Goal: Task Accomplishment & Management: Manage account settings

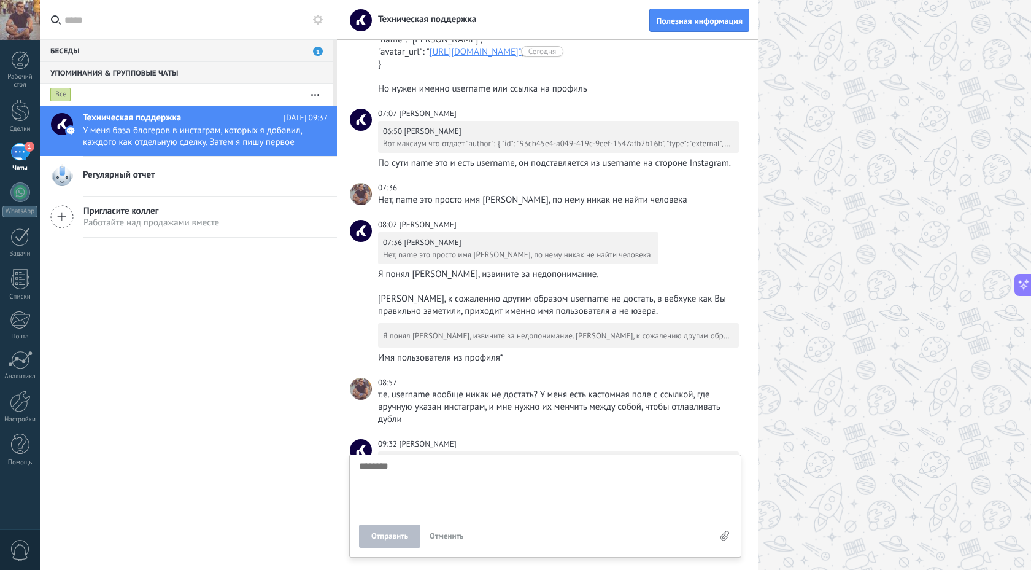
scroll to position [1282, 0]
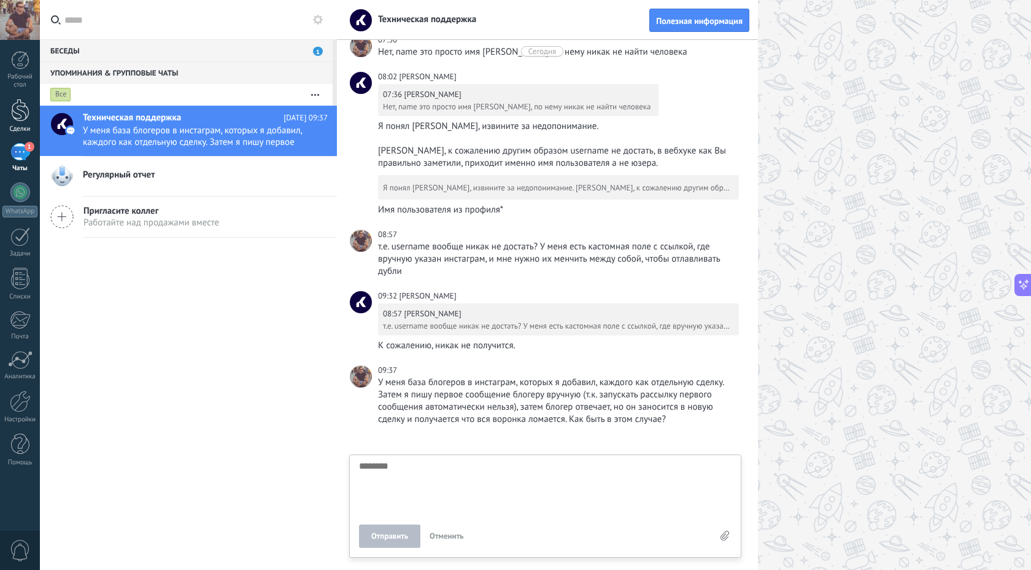
click at [17, 117] on div at bounding box center [20, 110] width 18 height 23
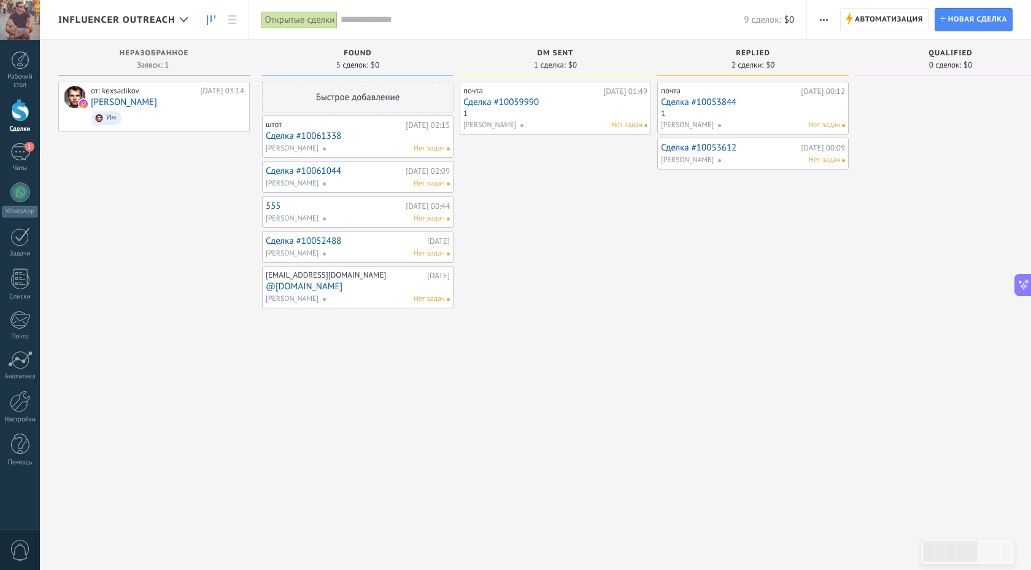
click at [316, 281] on link "@[DOMAIN_NAME]" at bounding box center [358, 286] width 184 height 10
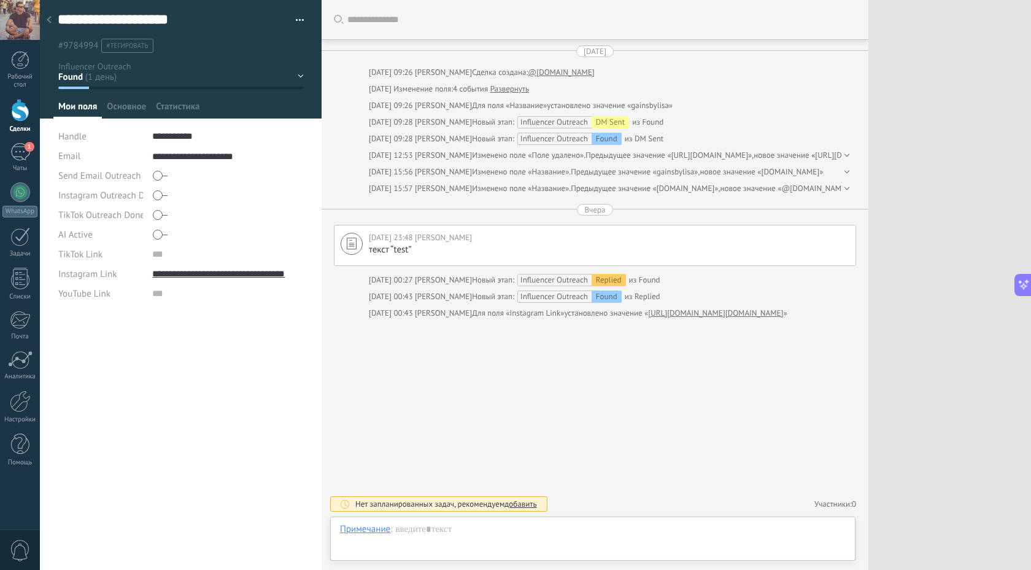
scroll to position [12, 0]
click at [272, 107] on span "Настроить" at bounding box center [268, 110] width 42 height 18
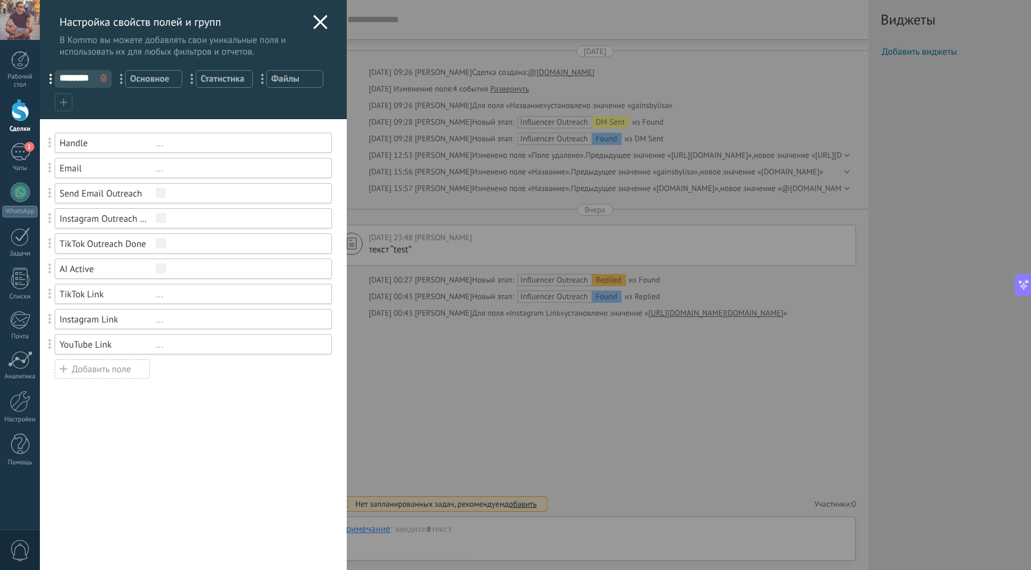
click at [96, 370] on div "Добавить поле" at bounding box center [102, 369] width 95 height 20
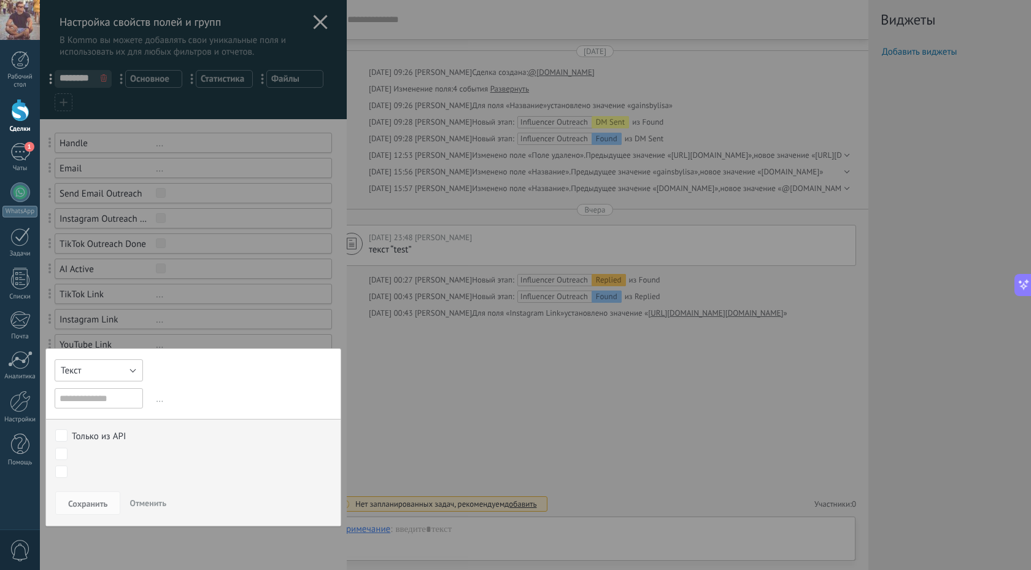
click at [95, 371] on button "Текст" at bounding box center [99, 370] width 88 height 22
click at [161, 510] on button "Отменить" at bounding box center [148, 502] width 47 height 23
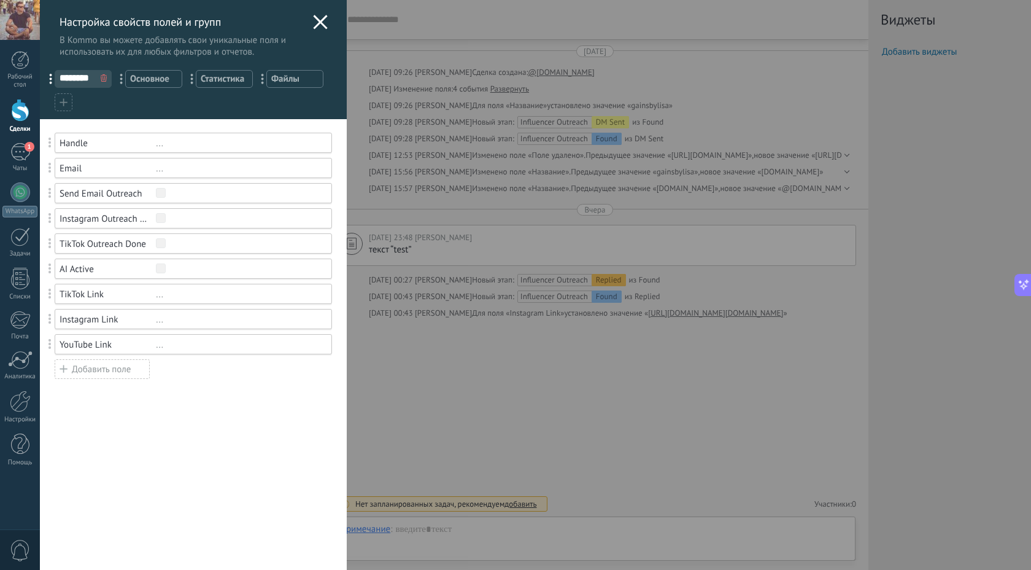
click at [315, 28] on icon at bounding box center [320, 22] width 15 height 15
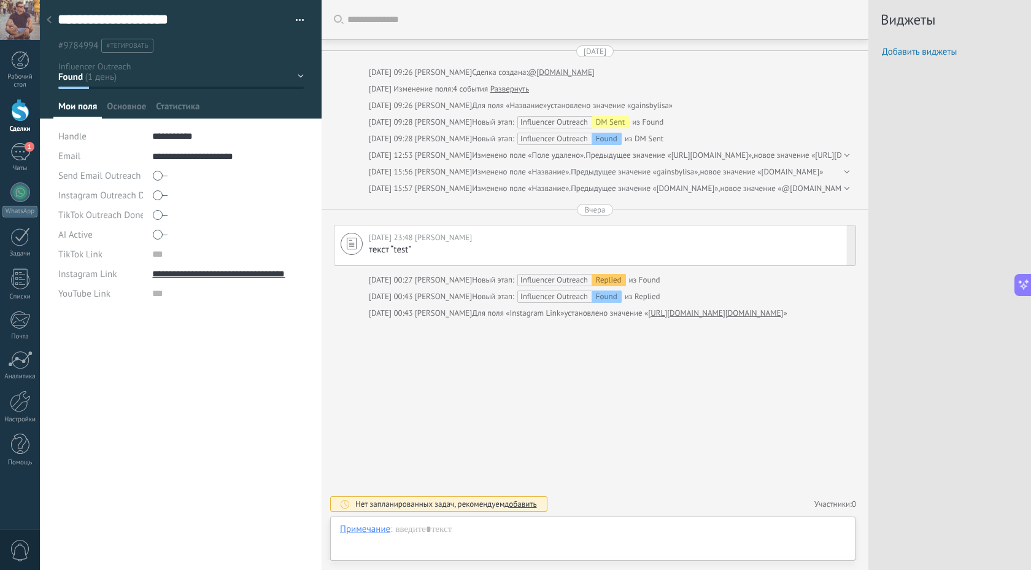
scroll to position [12, 0]
click at [48, 19] on use at bounding box center [49, 19] width 5 height 7
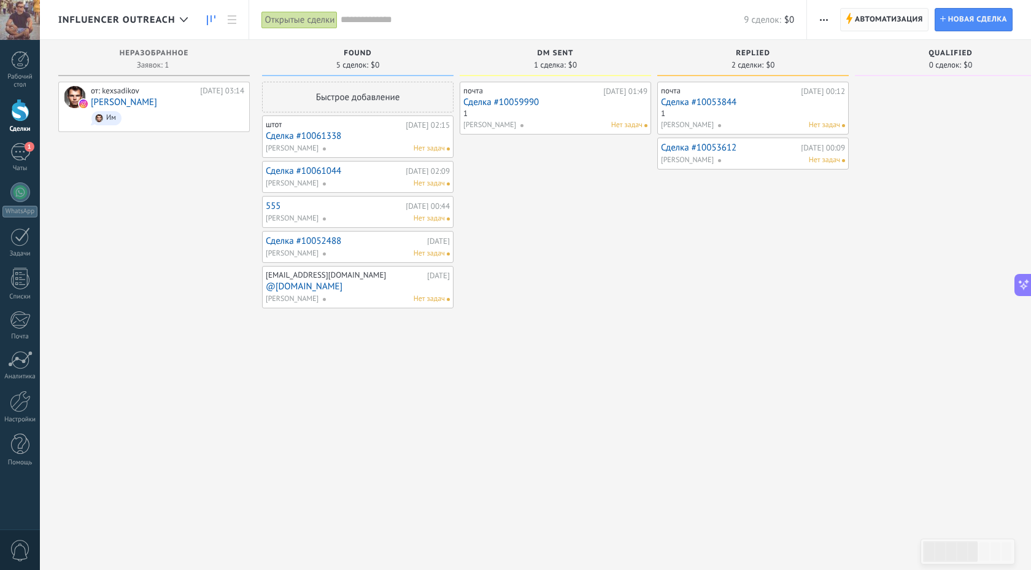
click at [904, 21] on span "Автоматизация" at bounding box center [889, 20] width 68 height 22
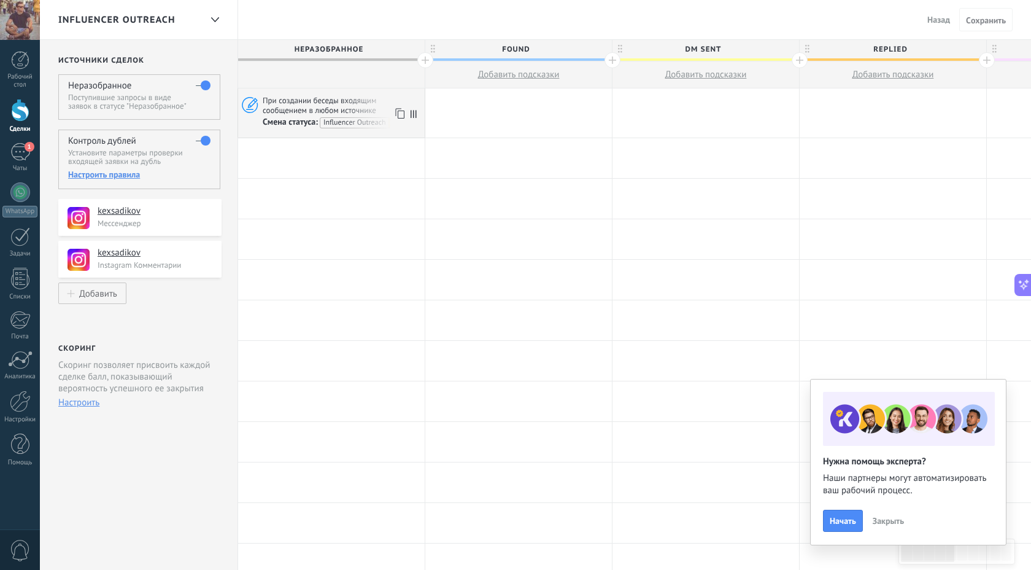
click at [284, 104] on span "При создании беседы входящим сообщением в любом источнике" at bounding box center [342, 105] width 158 height 20
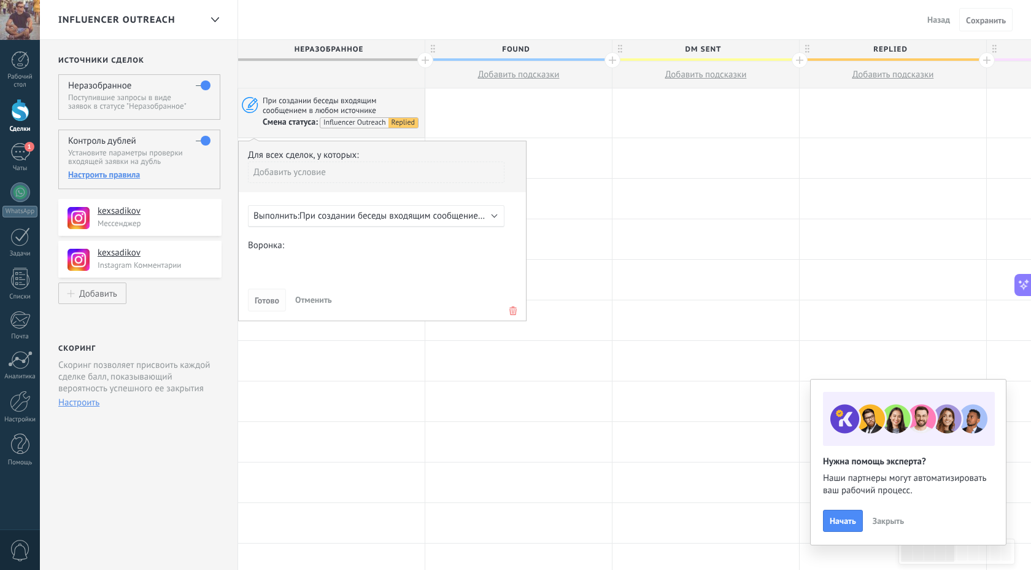
click at [264, 298] on span "Готово" at bounding box center [267, 300] width 25 height 9
click at [587, 166] on div at bounding box center [518, 158] width 187 height 40
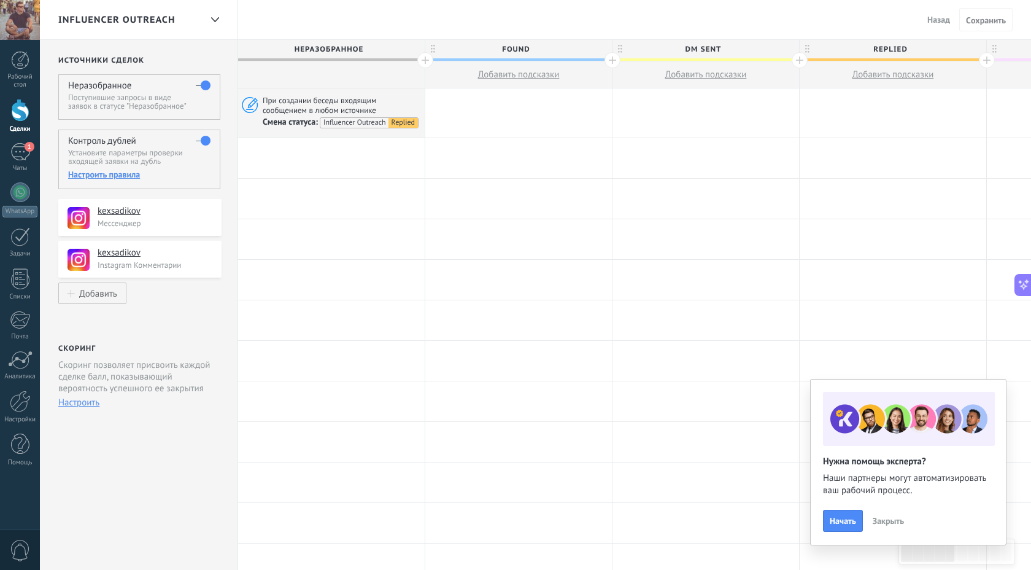
click at [126, 177] on div "Настроить правила" at bounding box center [139, 174] width 142 height 11
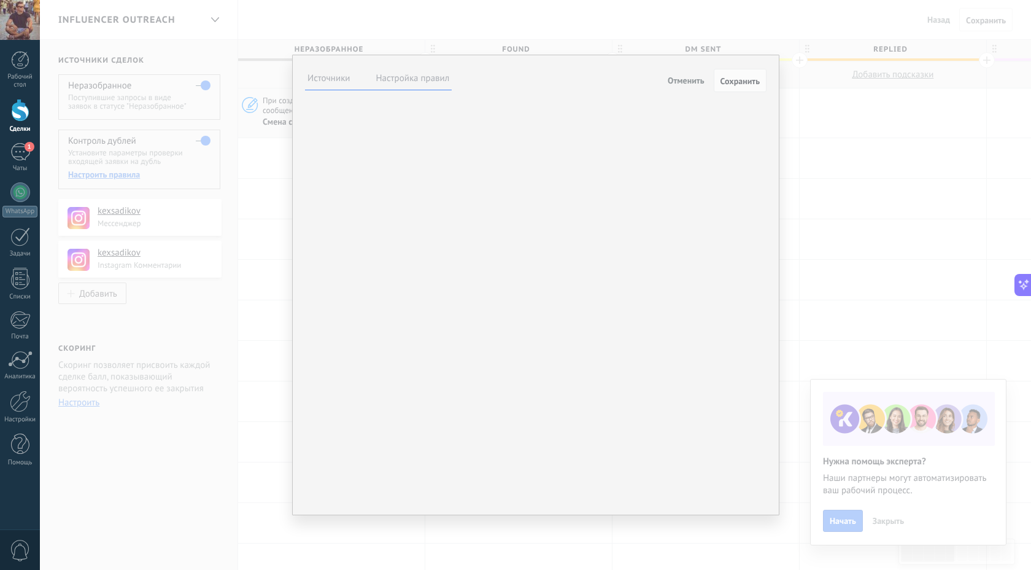
click at [402, 76] on label "Настройка правил" at bounding box center [413, 78] width 74 height 12
click at [0, 0] on button "Добавить поле" at bounding box center [0, 0] width 0 height 0
click at [0, 0] on span "Handle" at bounding box center [0, 0] width 0 height 0
click at [0, 0] on div "Handle" at bounding box center [0, 0] width 0 height 0
click at [0, 0] on icon at bounding box center [0, 0] width 0 height 0
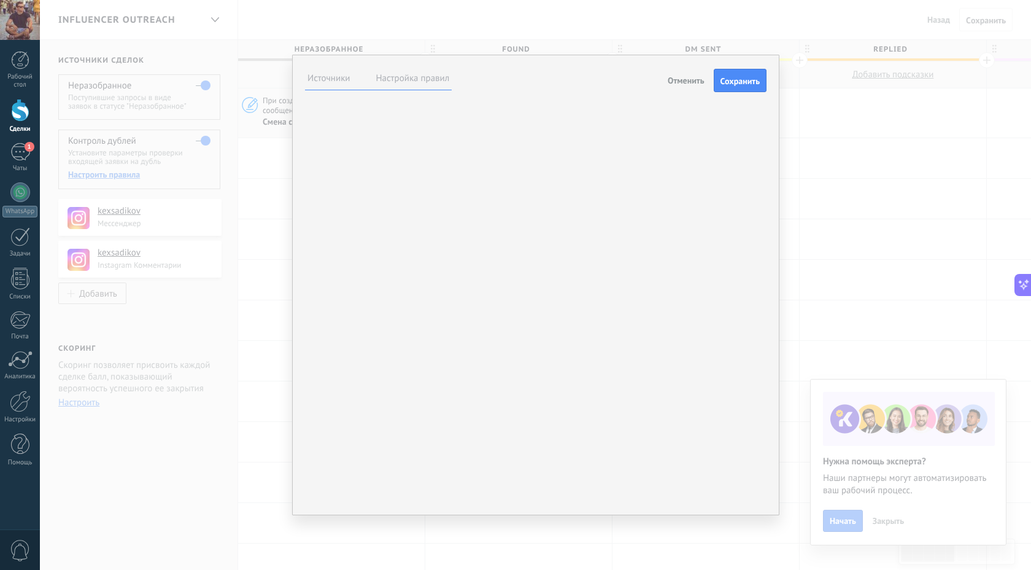
click at [0, 0] on span "Добавить поле" at bounding box center [0, 0] width 0 height 0
click at [0, 0] on span "Handle" at bounding box center [0, 0] width 0 height 0
click at [729, 77] on span "Сохранить" at bounding box center [740, 81] width 39 height 9
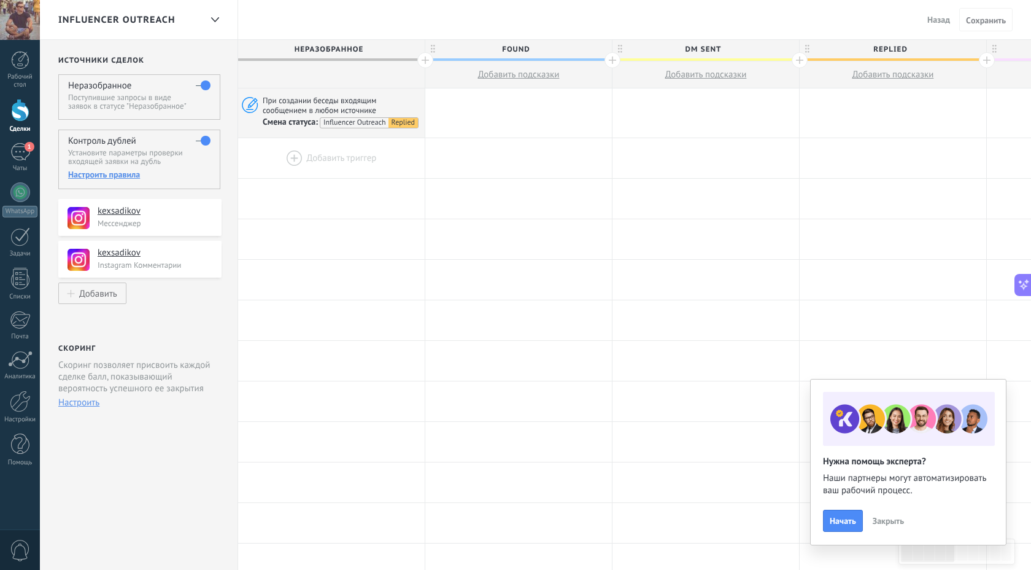
click at [319, 152] on div at bounding box center [331, 158] width 187 height 40
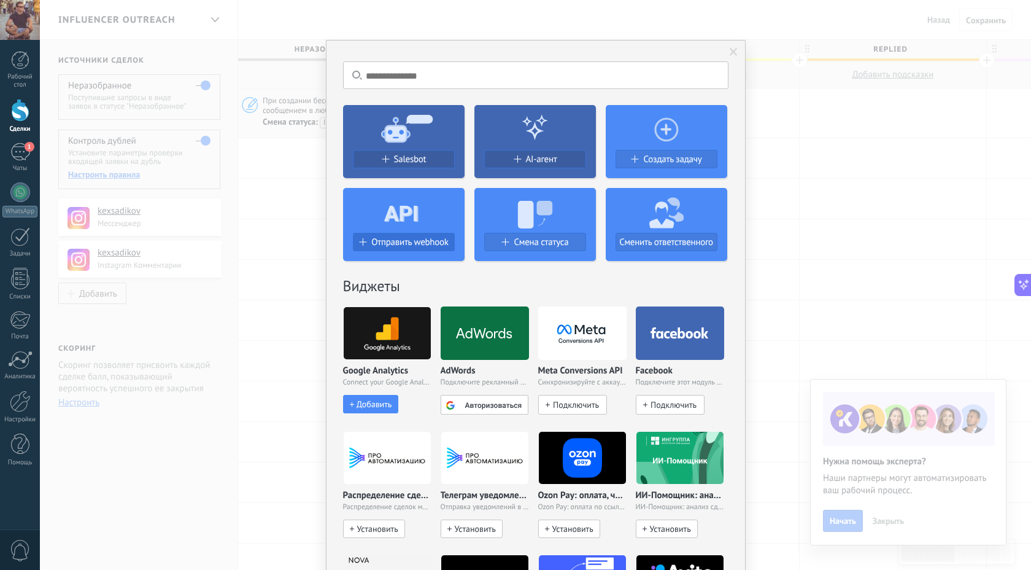
click at [384, 246] on span "Отправить webhook" at bounding box center [409, 242] width 77 height 10
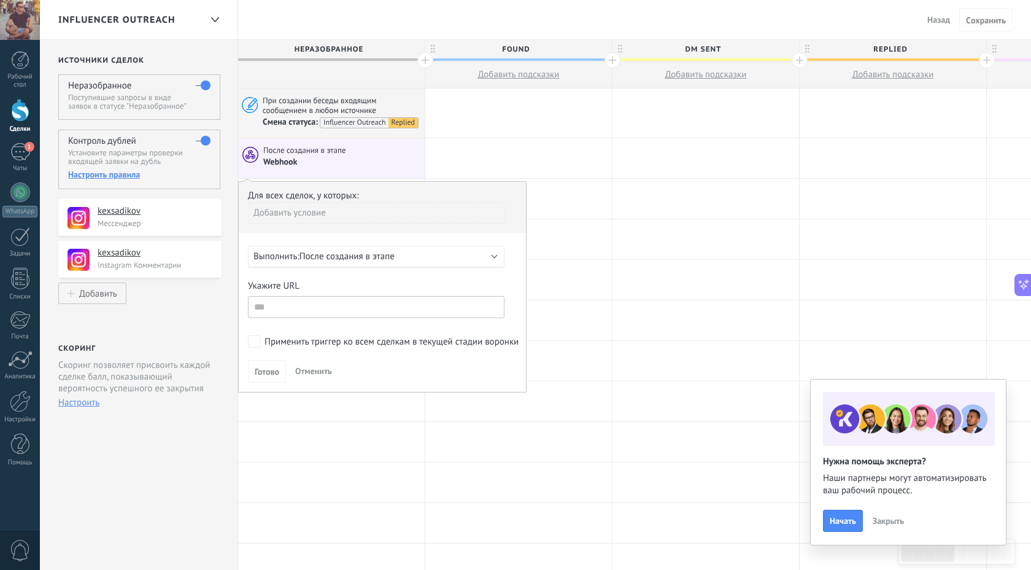
click at [307, 258] on span "После создания в этапе" at bounding box center [347, 256] width 95 height 12
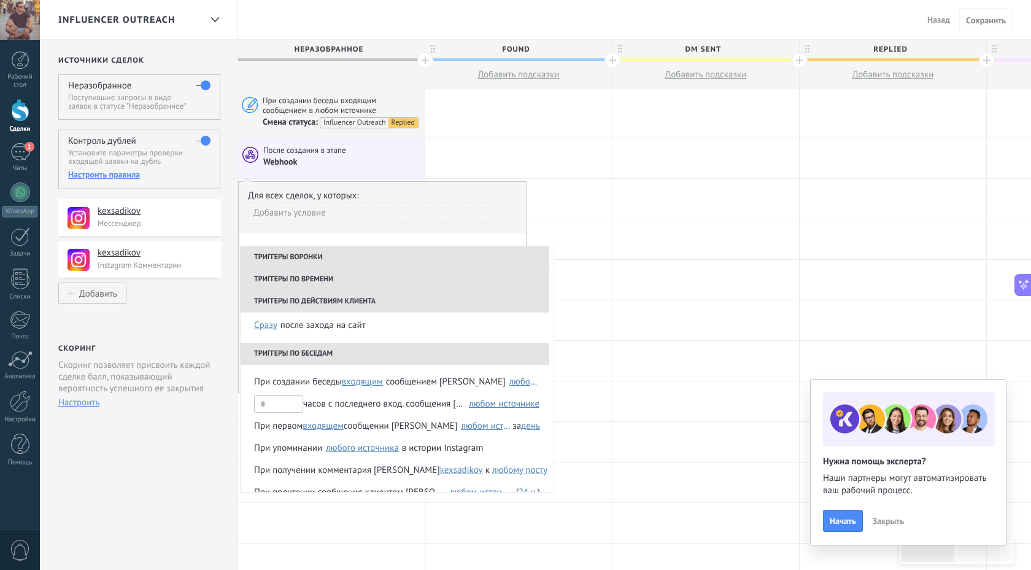
scroll to position [161, 0]
click at [494, 405] on div "любом источнике" at bounding box center [504, 404] width 71 height 9
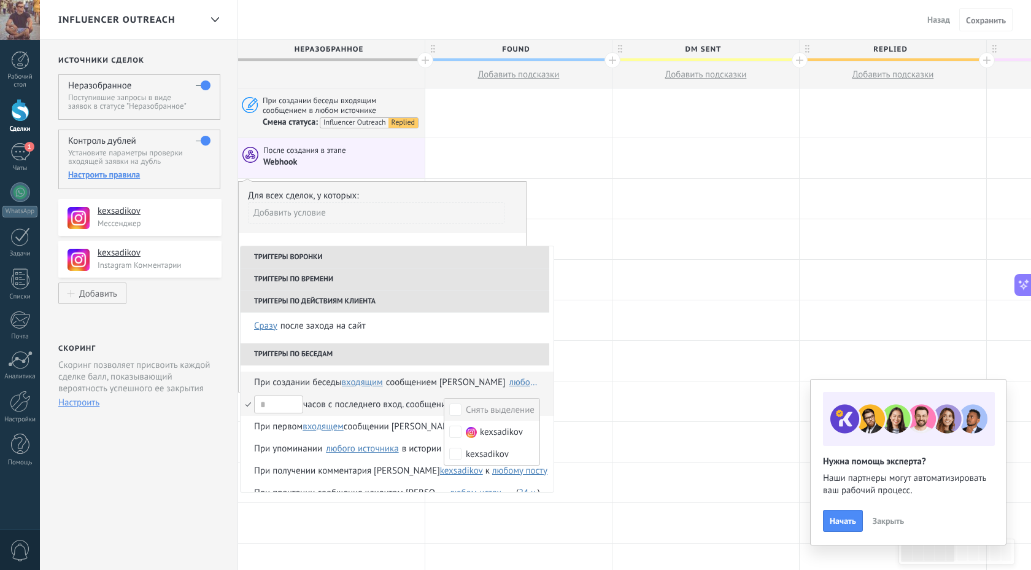
click at [510, 381] on div "любом источнике" at bounding box center [525, 382] width 31 height 9
click at [477, 381] on label "Выбрать всё" at bounding box center [497, 387] width 83 height 22
click at [238, 394] on div at bounding box center [331, 401] width 187 height 40
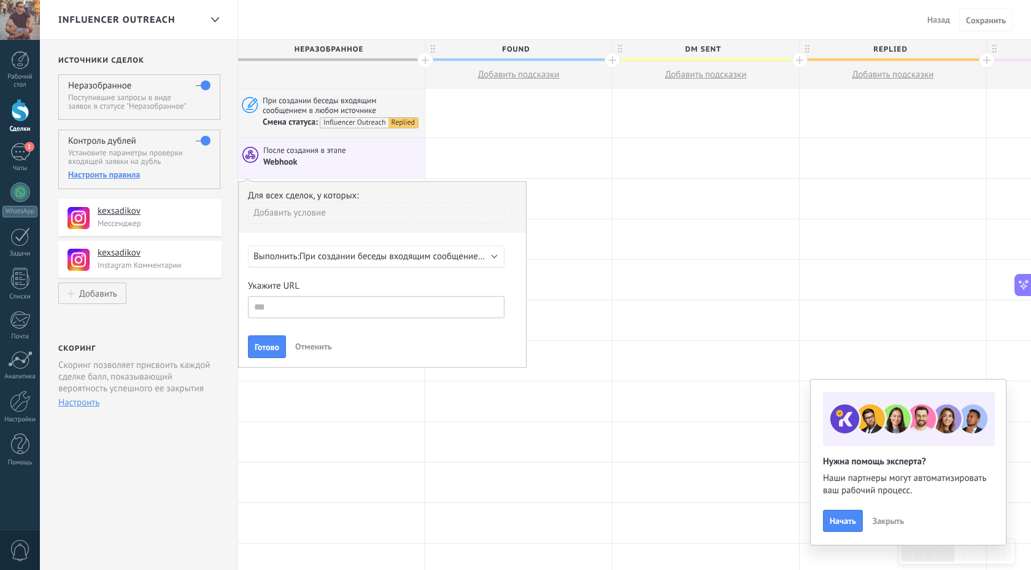
click at [325, 257] on span "При создании беседы входящим сообщением в любом источнике" at bounding box center [432, 256] width 265 height 12
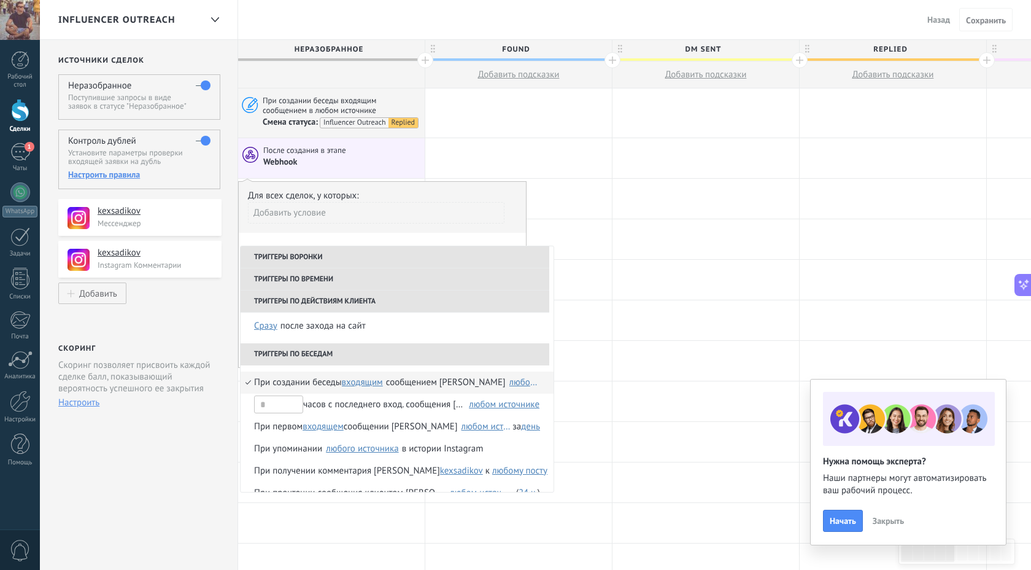
click at [369, 382] on span "входящим" at bounding box center [362, 382] width 41 height 12
click at [369, 382] on span "входящим" at bounding box center [374, 384] width 59 height 12
click at [383, 211] on div "Добавить условие" at bounding box center [376, 212] width 257 height 21
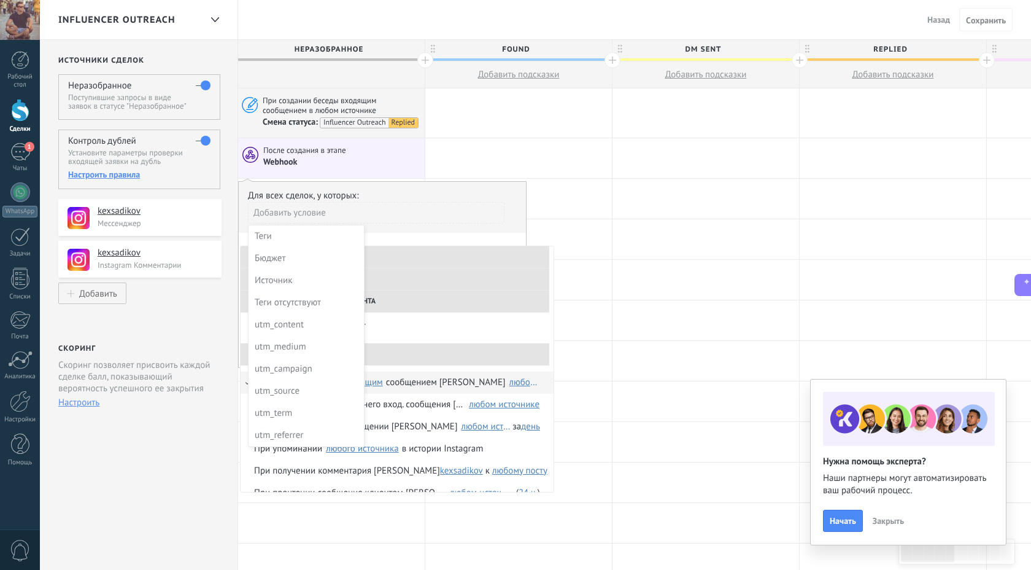
click at [368, 165] on div "Webhook" at bounding box center [342, 162] width 158 height 12
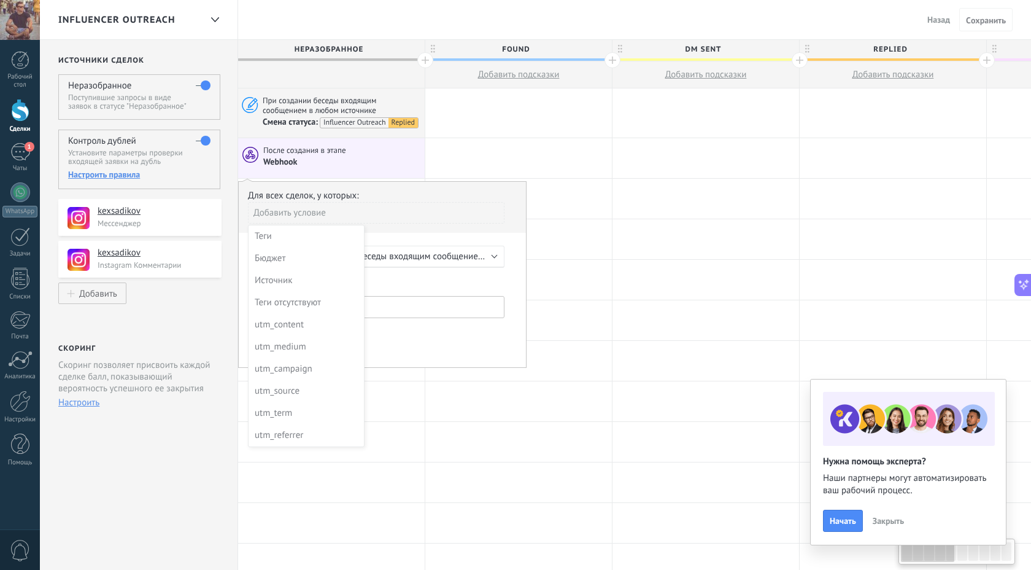
click at [328, 155] on span "После создания в этапе" at bounding box center [305, 150] width 85 height 11
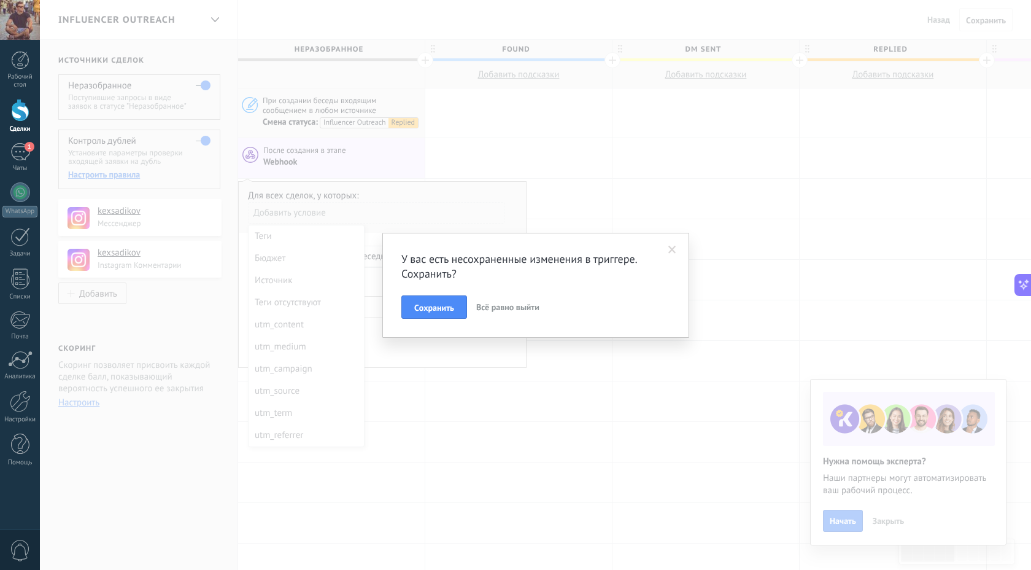
click at [504, 307] on span "Всё равно выйти" at bounding box center [507, 306] width 63 height 11
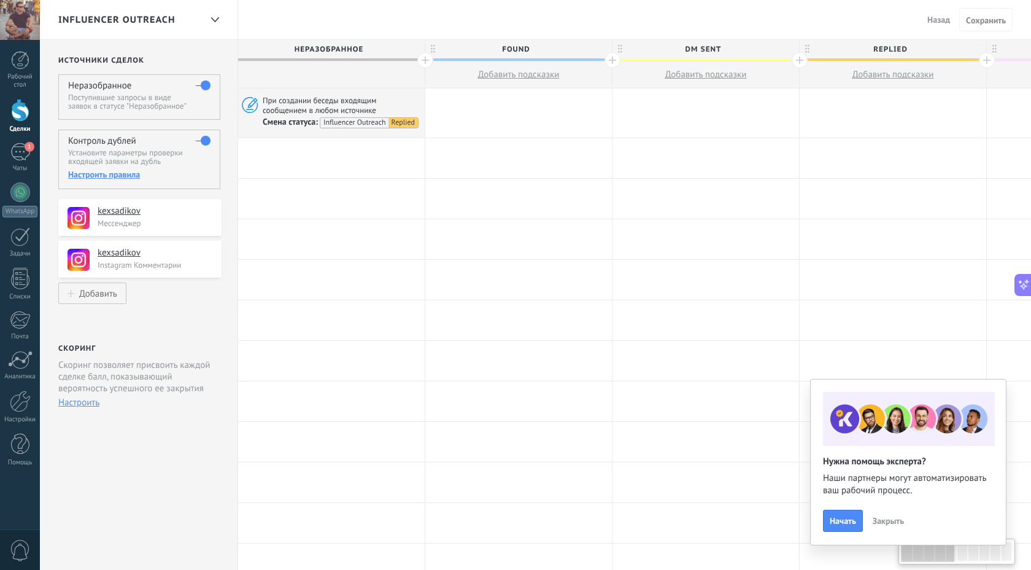
click at [311, 157] on div at bounding box center [331, 158] width 187 height 40
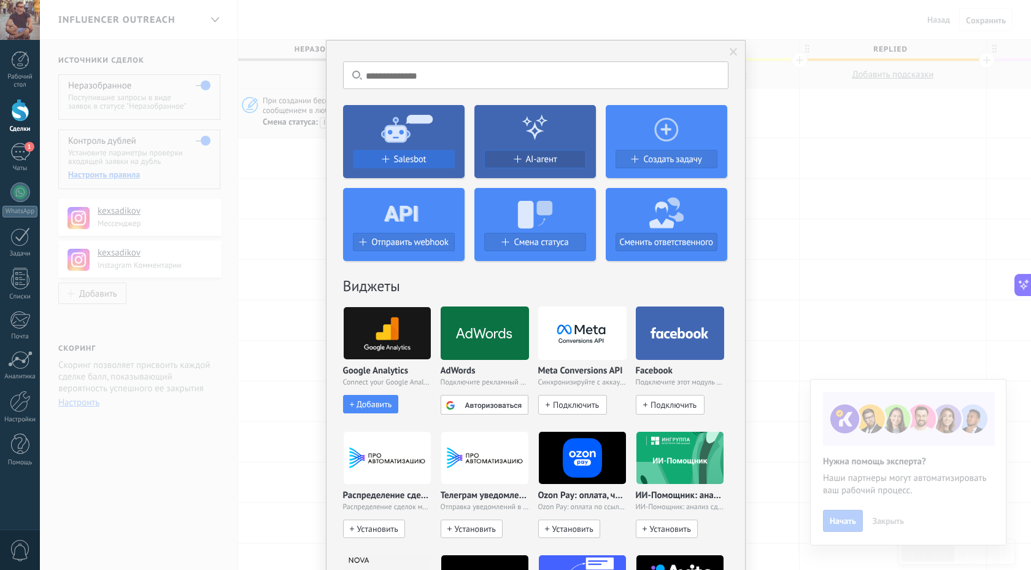
click at [405, 160] on span "Salesbot" at bounding box center [410, 159] width 33 height 10
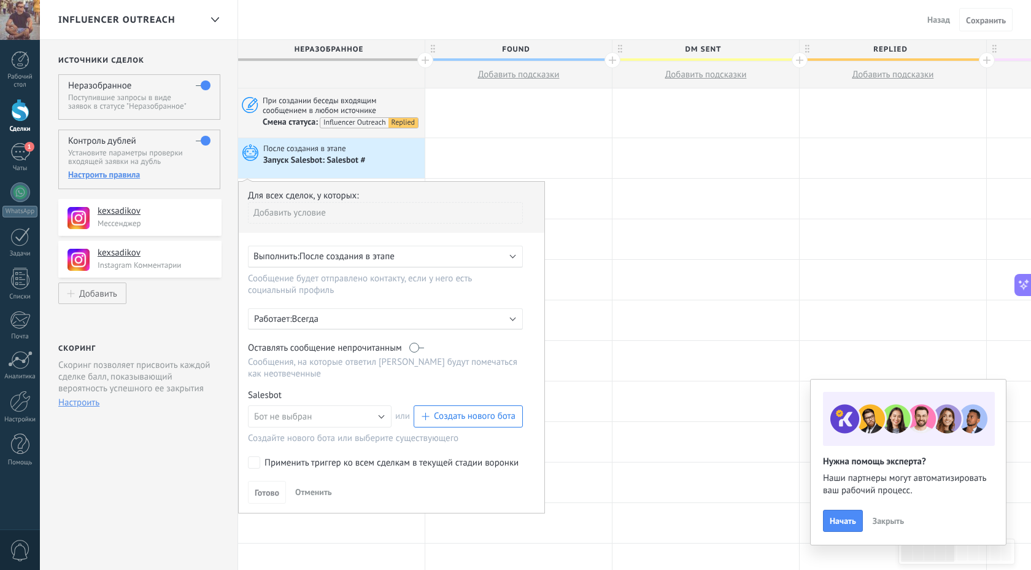
click at [320, 256] on span "После создания в этапе" at bounding box center [347, 256] width 95 height 12
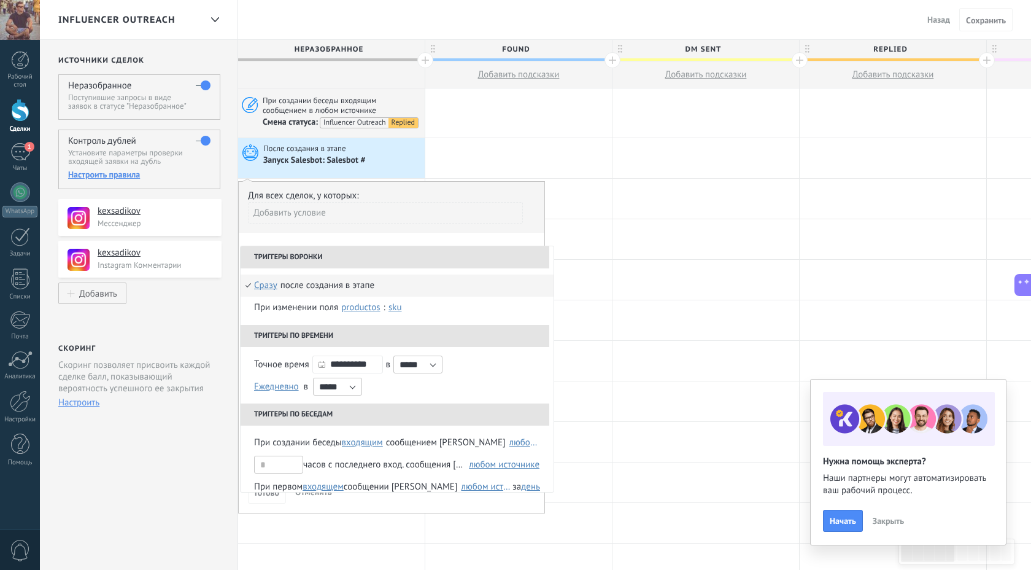
click at [320, 256] on li "Триггеры воронки" at bounding box center [395, 257] width 309 height 22
click at [284, 202] on div "Добавить условие" at bounding box center [385, 212] width 275 height 21
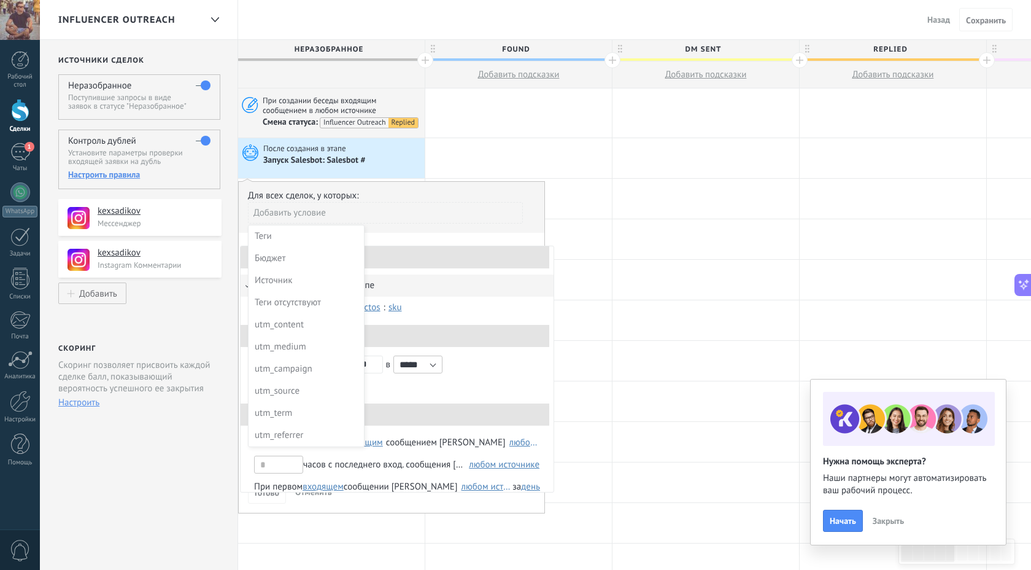
click at [392, 188] on div at bounding box center [392, 349] width 306 height 335
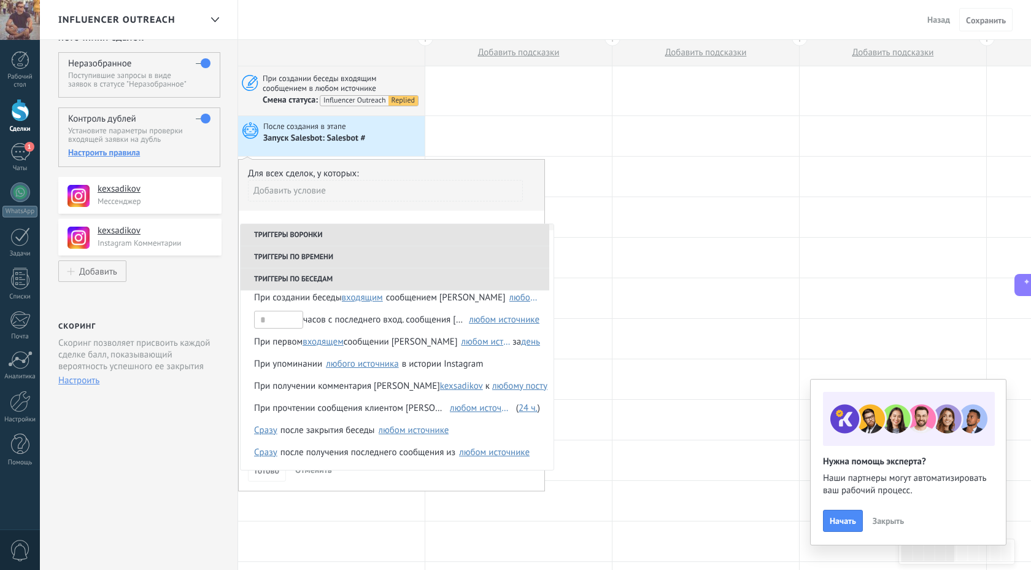
scroll to position [0, 0]
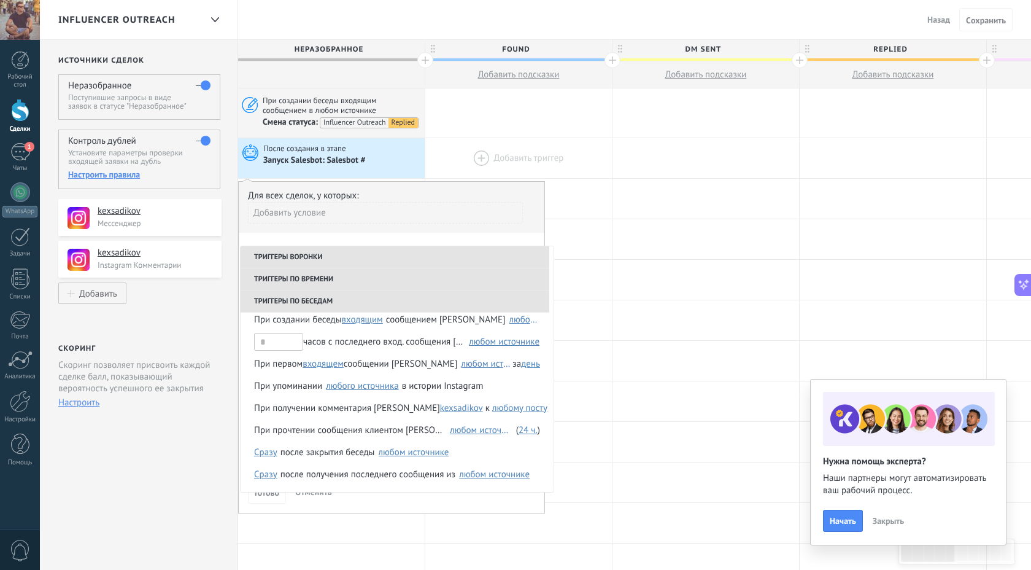
click at [517, 151] on div at bounding box center [518, 158] width 187 height 40
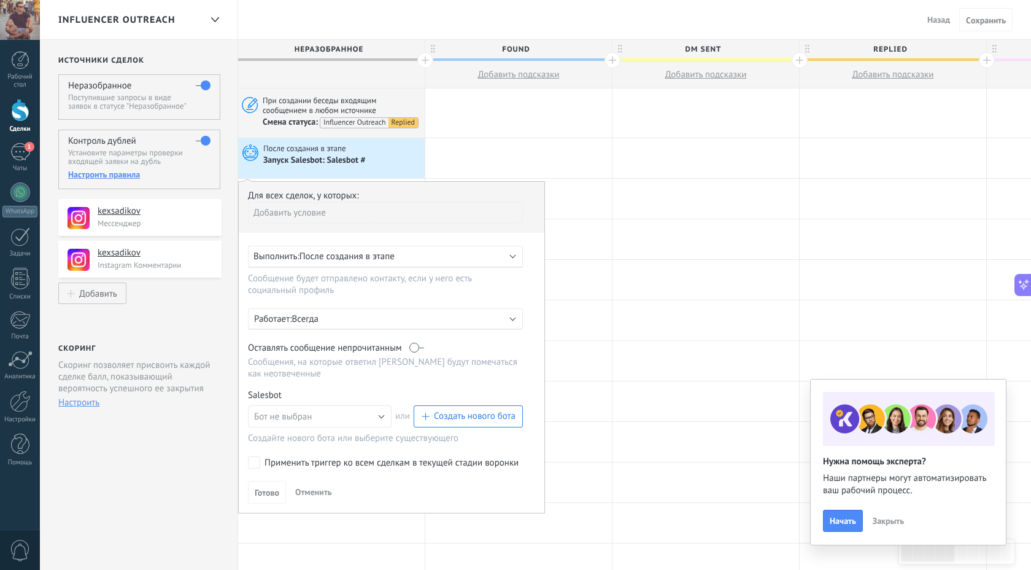
click at [338, 149] on span "После создания в этапе" at bounding box center [305, 148] width 85 height 11
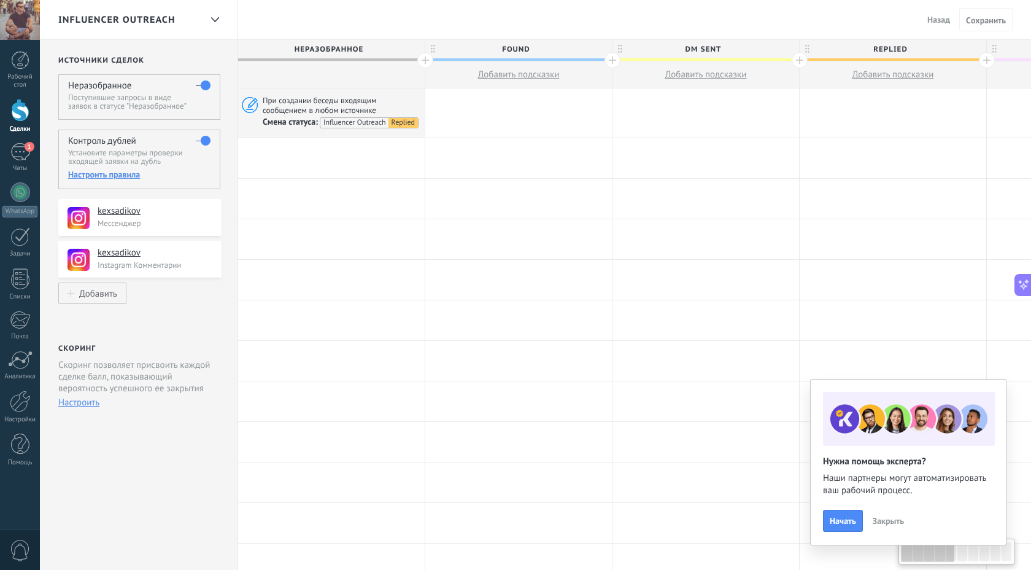
click at [357, 161] on div at bounding box center [331, 158] width 187 height 40
click at [338, 155] on div at bounding box center [331, 158] width 187 height 40
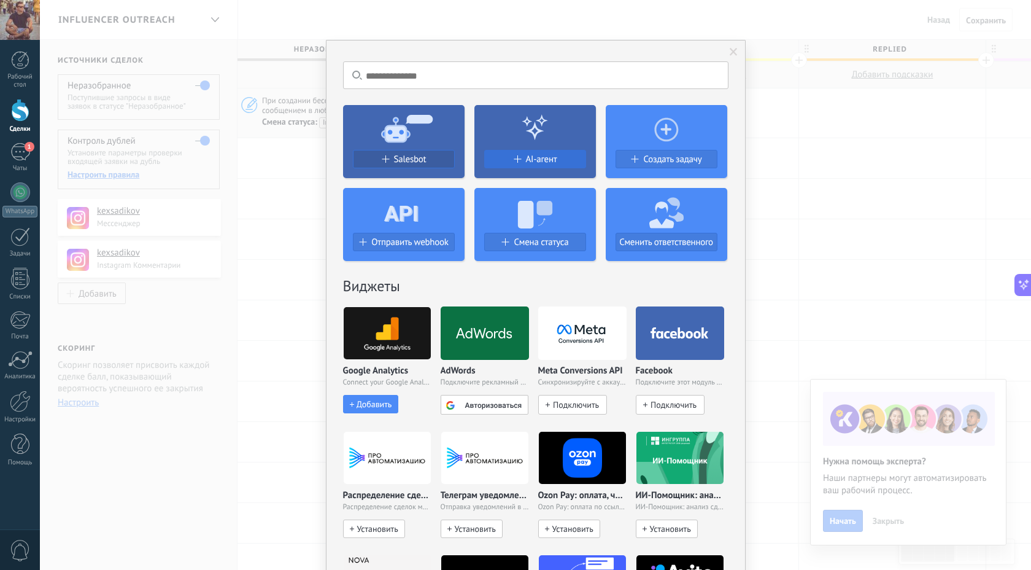
click at [538, 160] on span "AI-агент" at bounding box center [541, 159] width 31 height 10
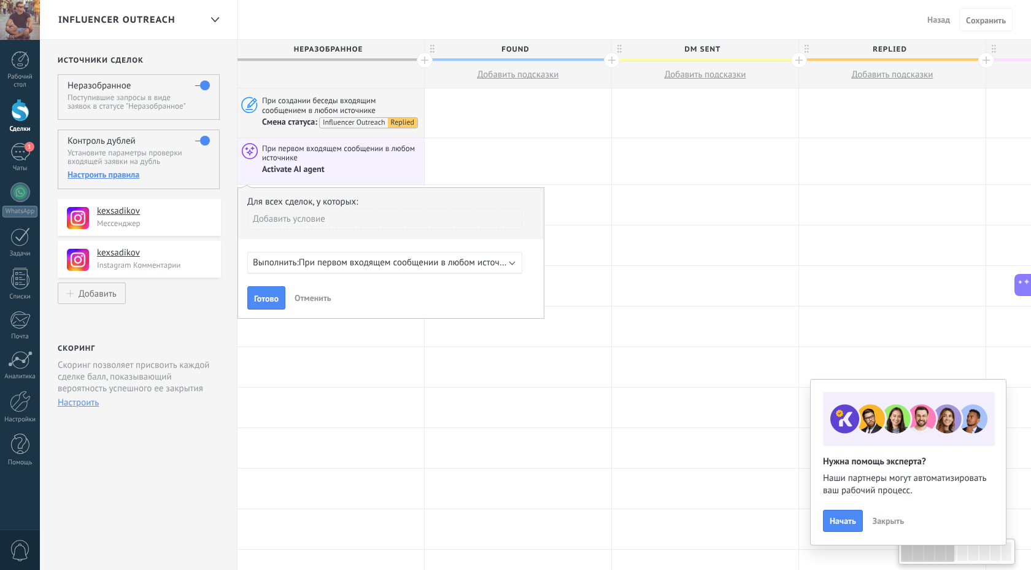
click at [374, 264] on span "При первом входящем сообщении в любом источнике" at bounding box center [409, 263] width 220 height 12
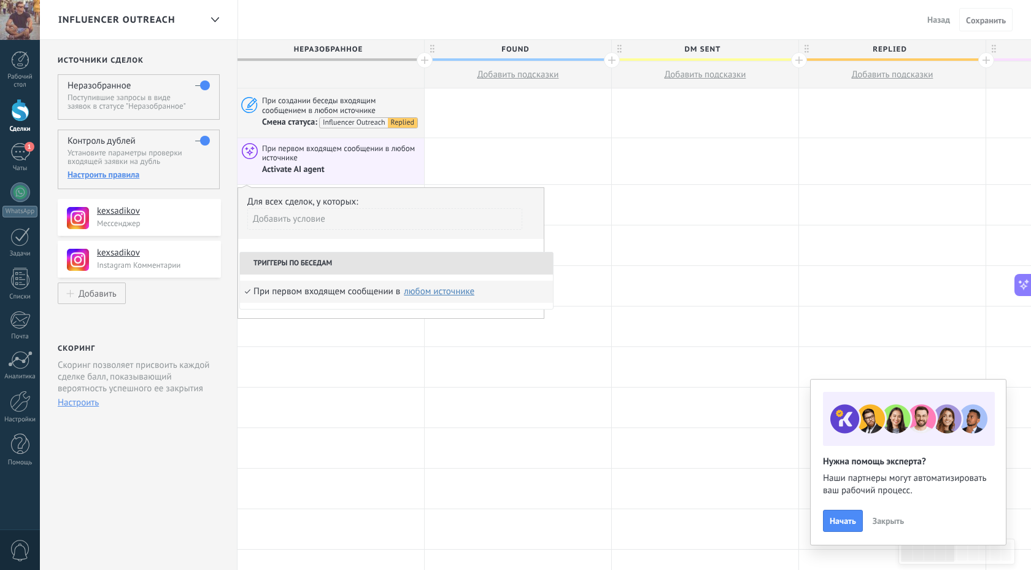
click at [429, 295] on div "любом источнике" at bounding box center [439, 291] width 71 height 9
click at [419, 234] on div "Добавить условие" at bounding box center [384, 223] width 275 height 31
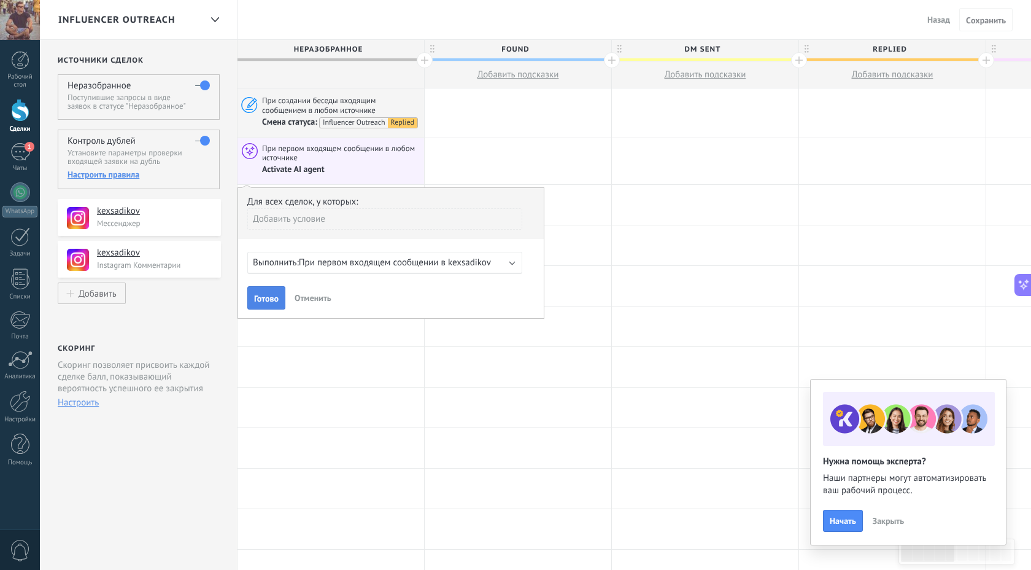
click at [263, 303] on span "Готово" at bounding box center [266, 298] width 25 height 9
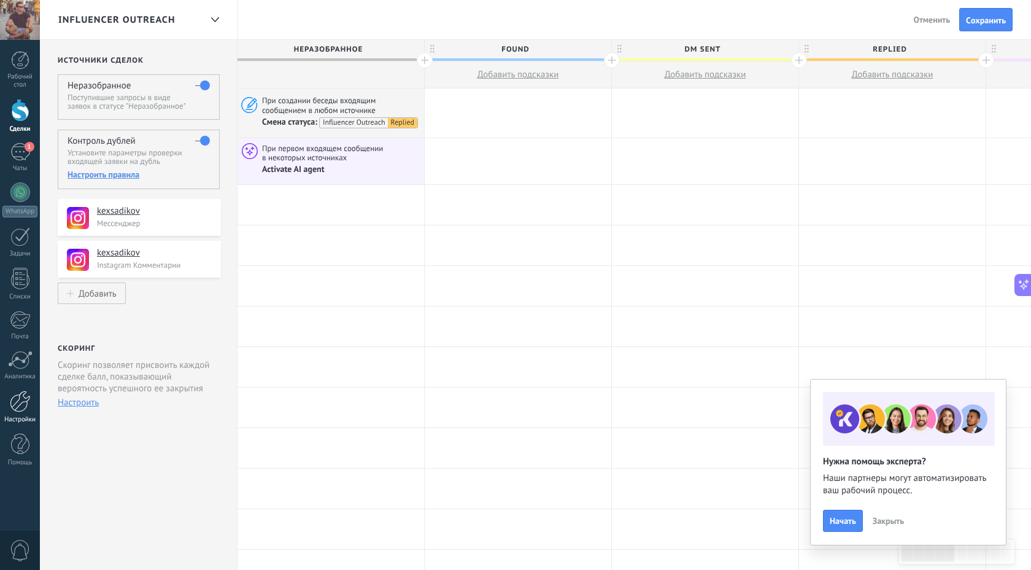
click at [22, 408] on div at bounding box center [20, 400] width 21 height 21
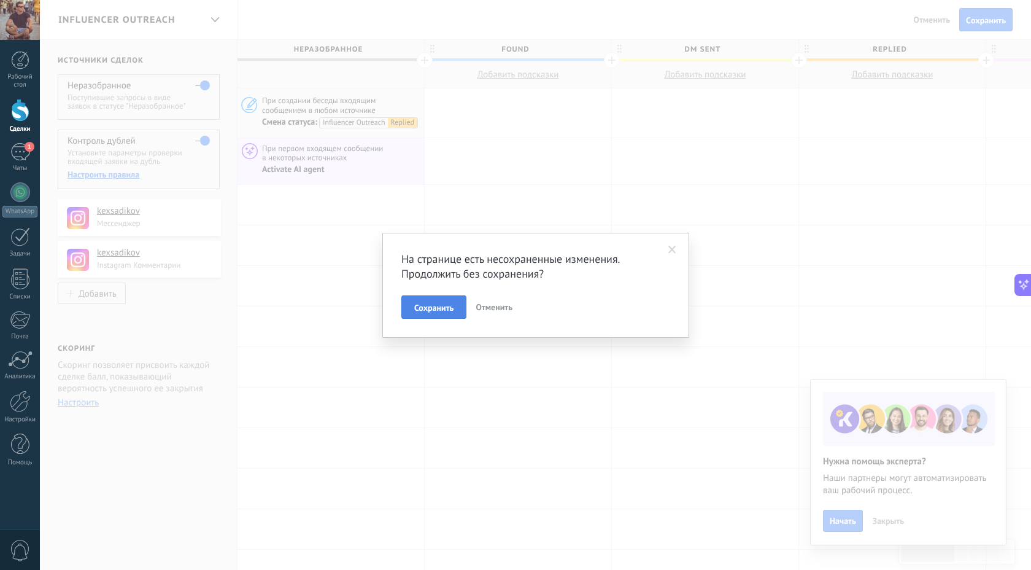
click at [427, 309] on span "Сохранить" at bounding box center [433, 307] width 39 height 9
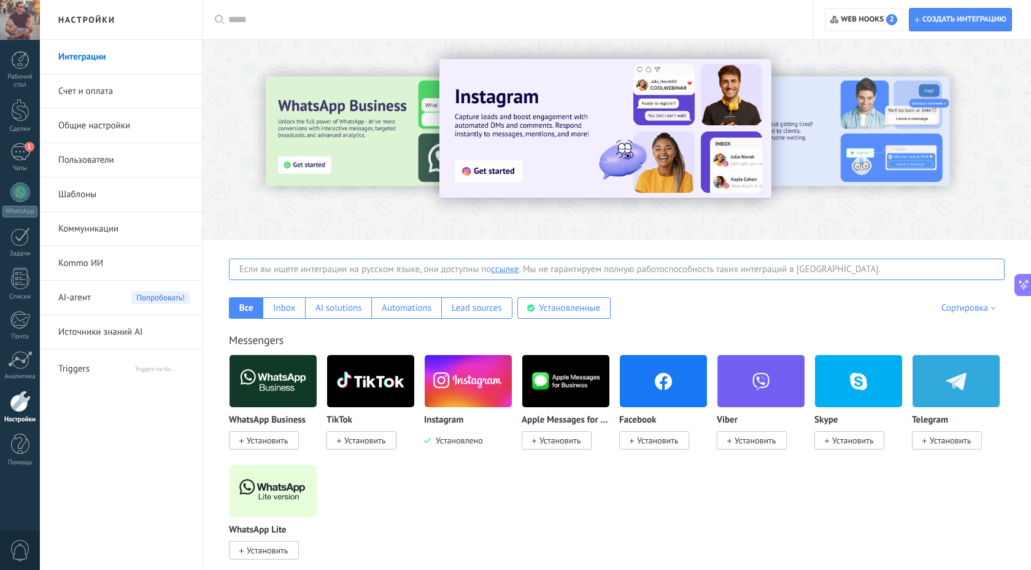
click at [76, 304] on span "AI-агент" at bounding box center [74, 298] width 33 height 34
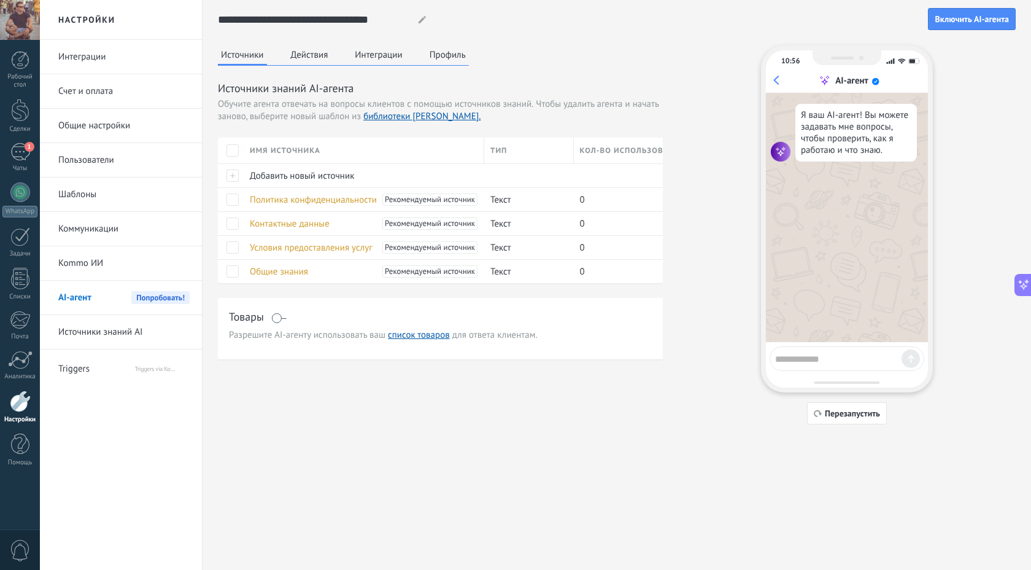
click at [303, 55] on button "Действия" at bounding box center [310, 54] width 44 height 18
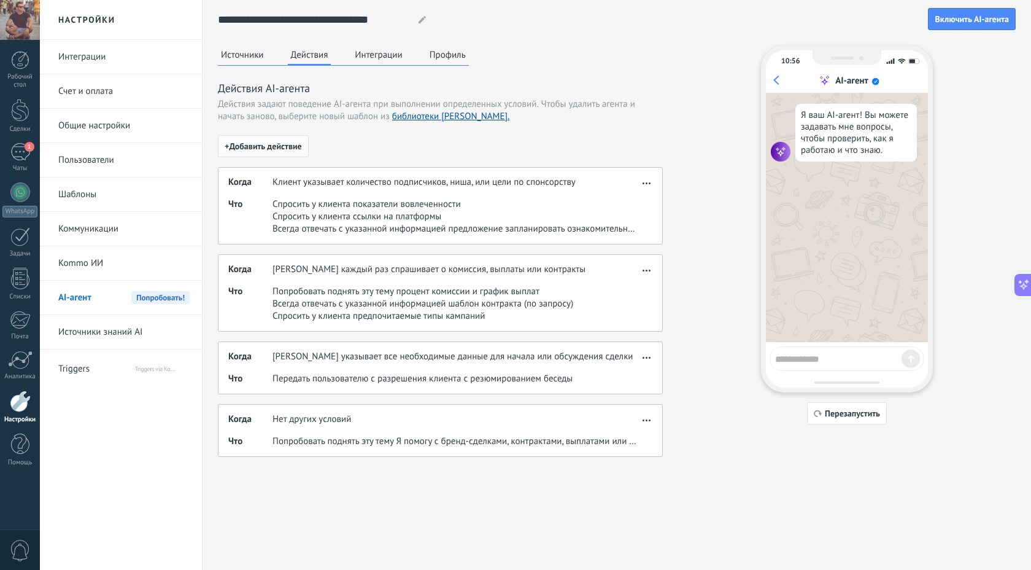
click at [280, 149] on span "+ Добавить действие" at bounding box center [263, 146] width 77 height 9
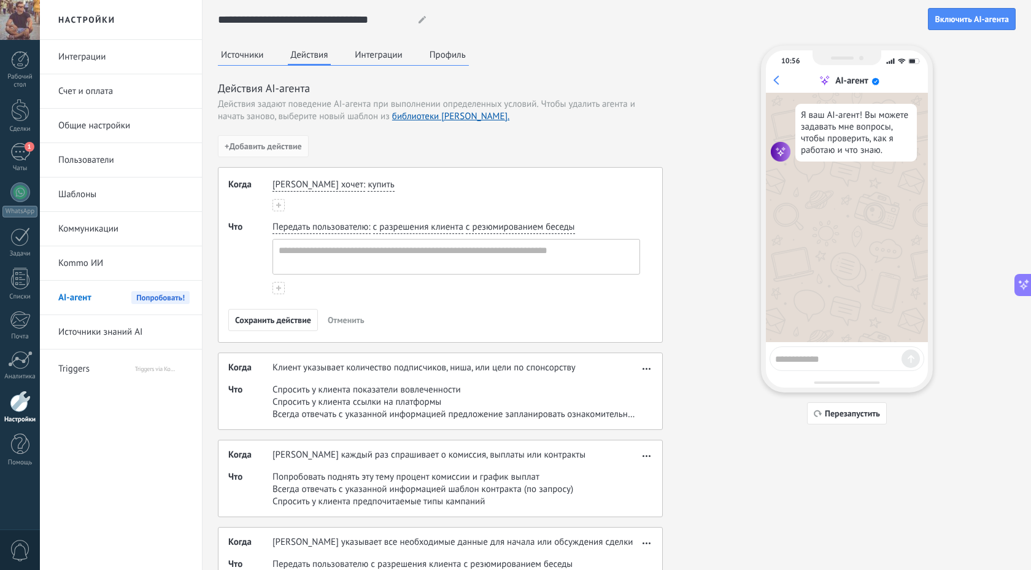
click at [313, 184] on span "[PERSON_NAME] хочет" at bounding box center [318, 185] width 91 height 12
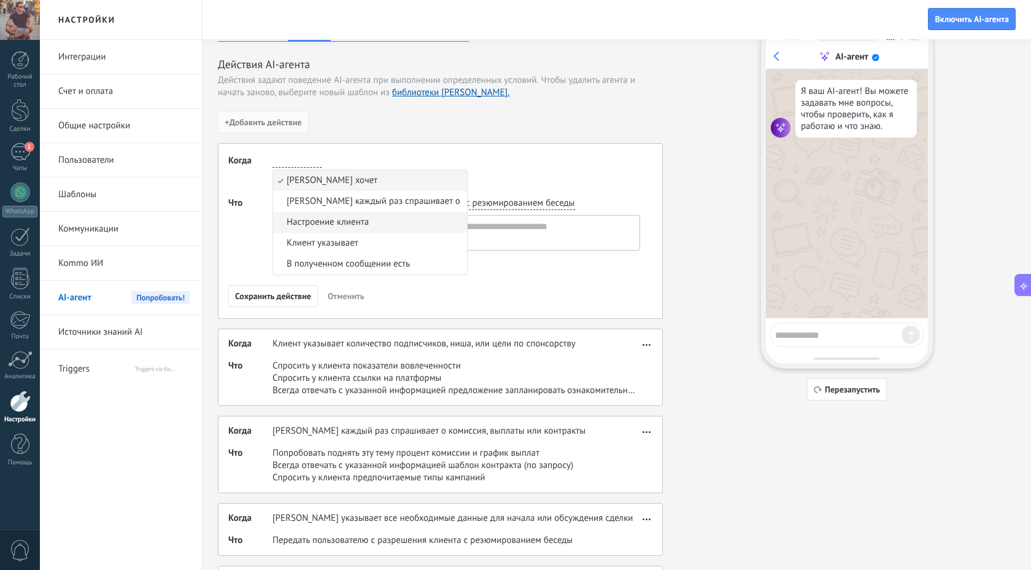
scroll to position [34, 0]
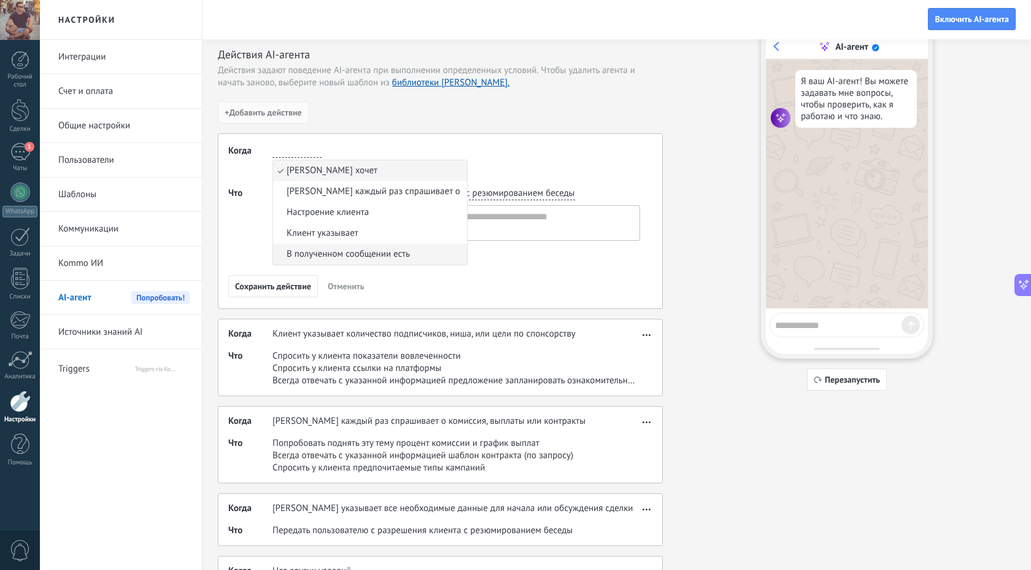
click at [328, 252] on span "В полученном сообщении есть" at bounding box center [348, 254] width 123 height 12
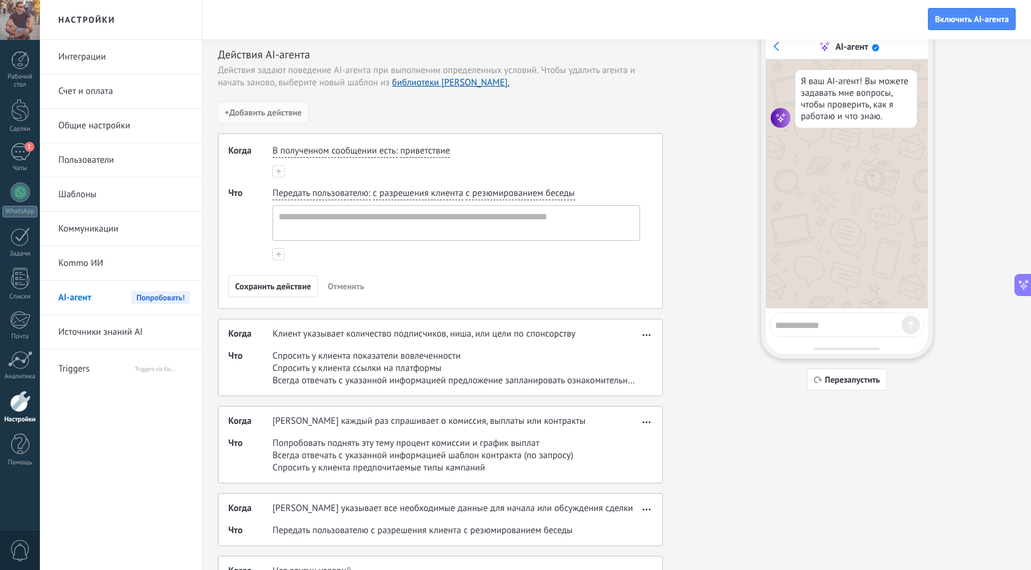
click at [304, 193] on span "Передать пользователю" at bounding box center [321, 193] width 96 height 12
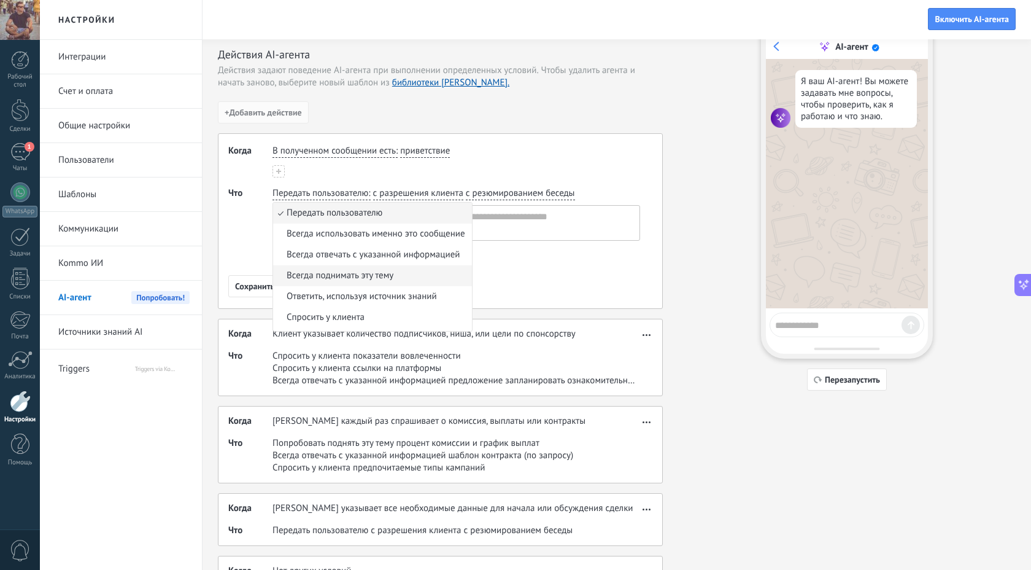
scroll to position [2, 0]
click at [74, 363] on span "Triggers" at bounding box center [96, 366] width 76 height 29
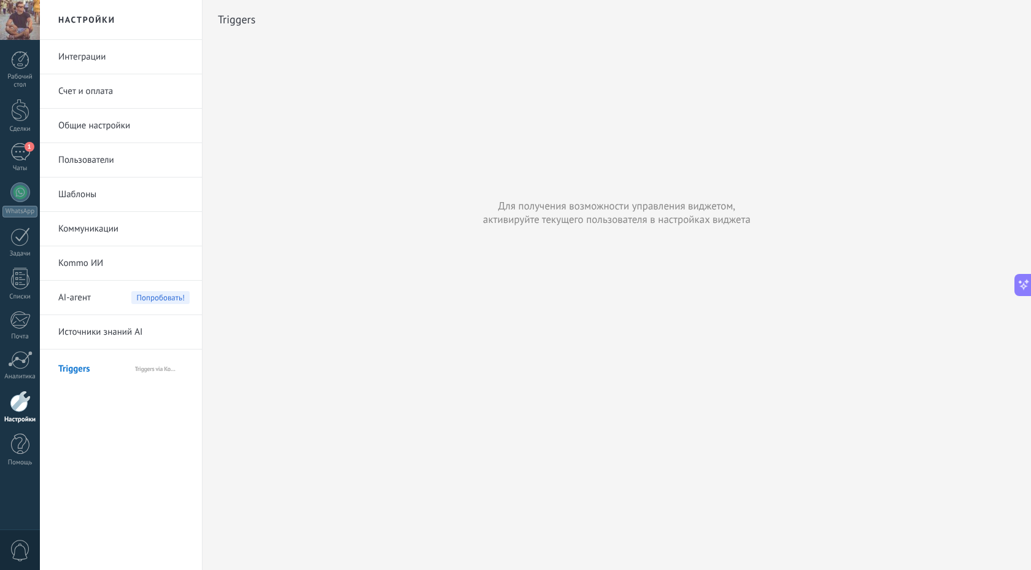
click at [74, 366] on span "Triggers" at bounding box center [96, 366] width 76 height 29
click at [160, 368] on span "Triggers via Komanda F5" at bounding box center [162, 366] width 55 height 29
type textarea "********"
